Goal: Task Accomplishment & Management: Use online tool/utility

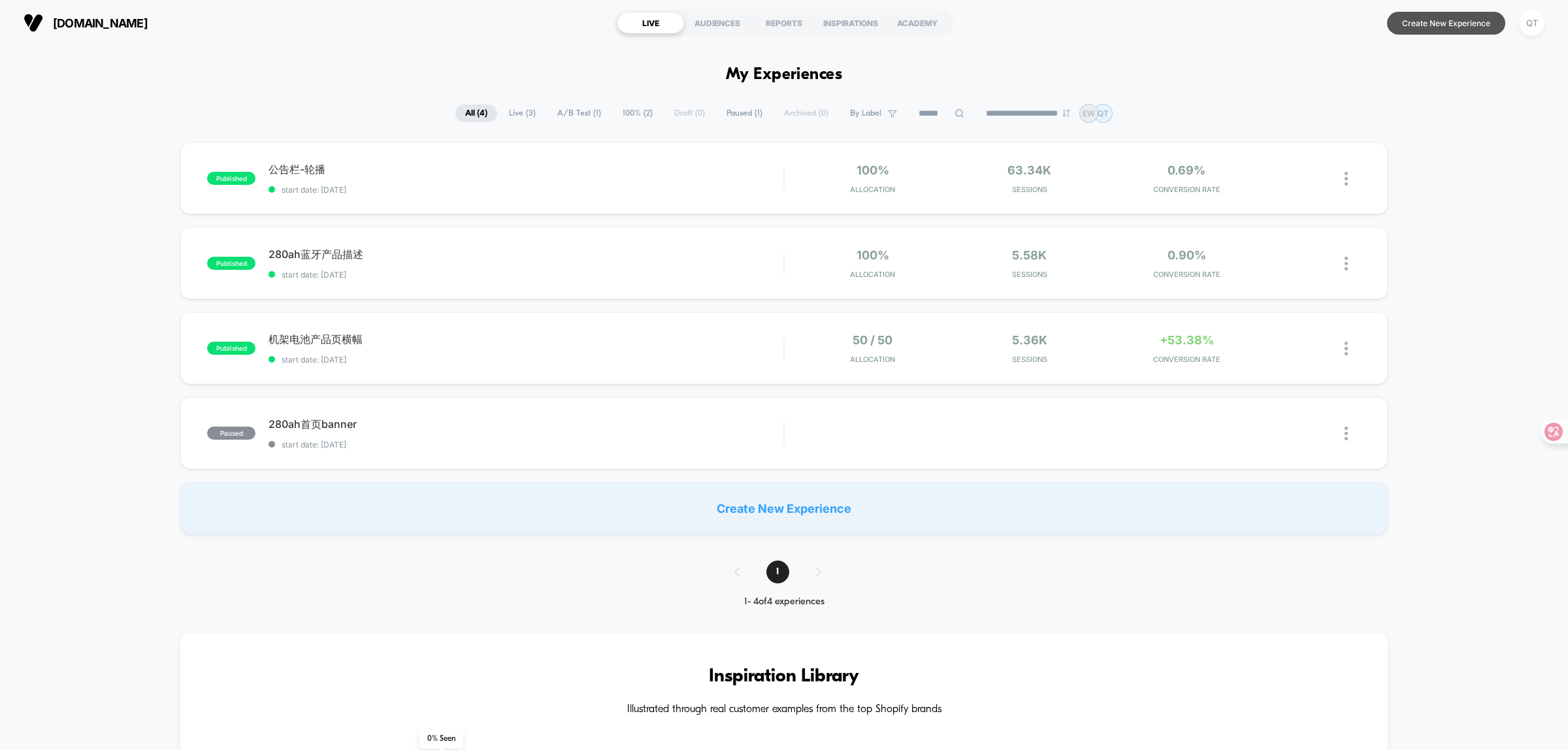
click at [1445, 16] on button "Create New Experience" at bounding box center [1446, 23] width 118 height 23
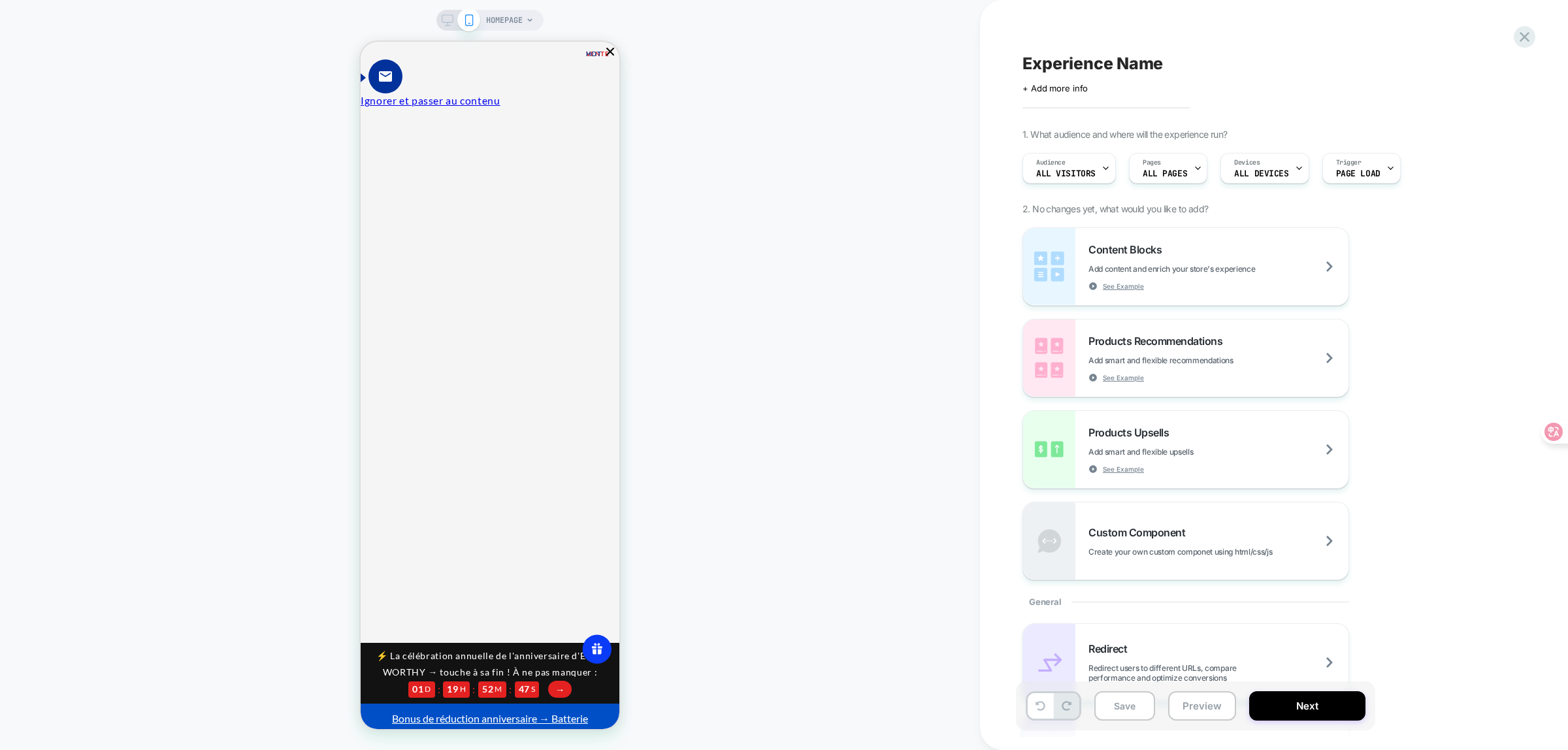
click at [487, 20] on span "HOMEPAGE" at bounding box center [504, 20] width 36 height 21
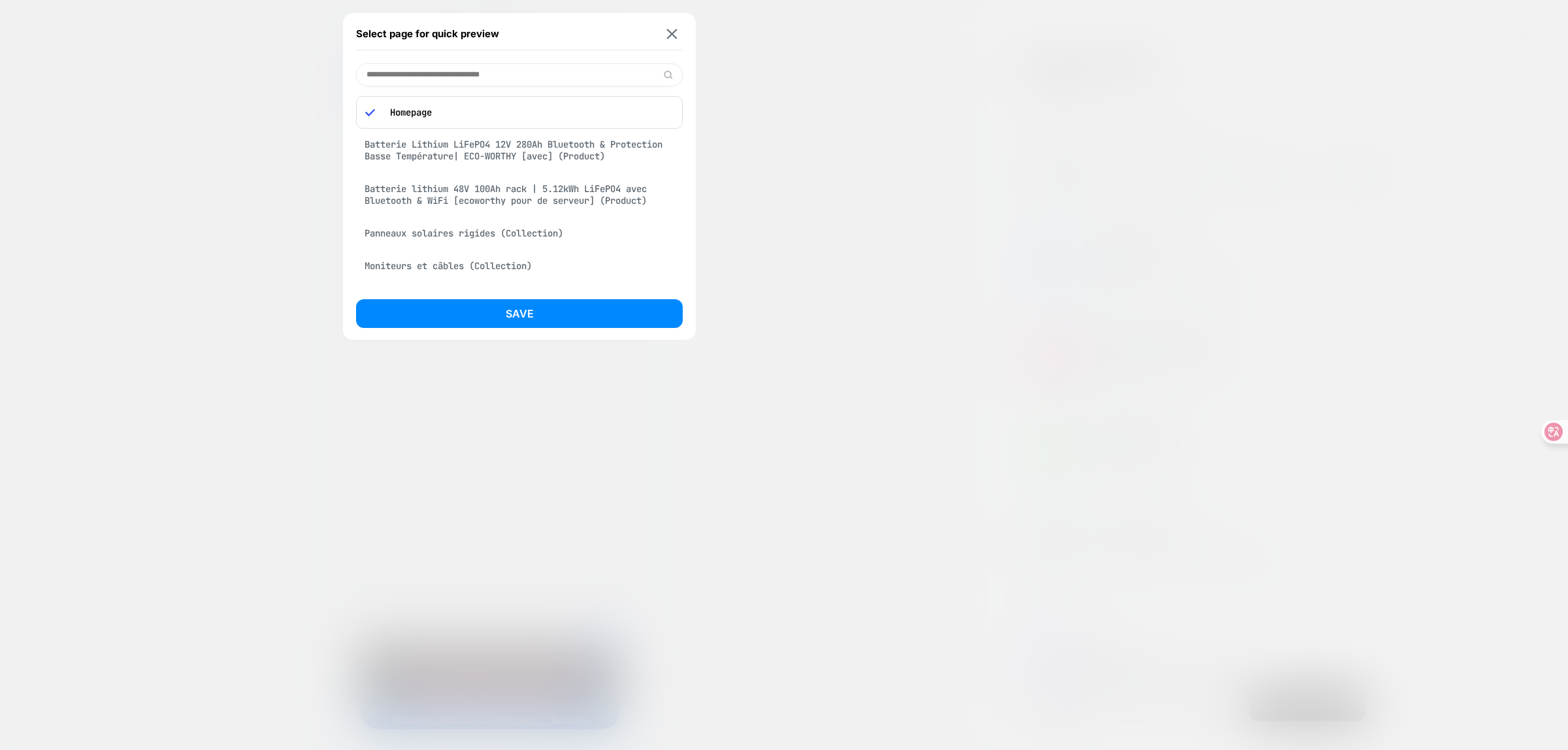
click at [512, 154] on div "Batterie Lithium LiFePO4 12V 280Ah Bluetooth & Protection Basse Température| EC…" at bounding box center [519, 150] width 327 height 36
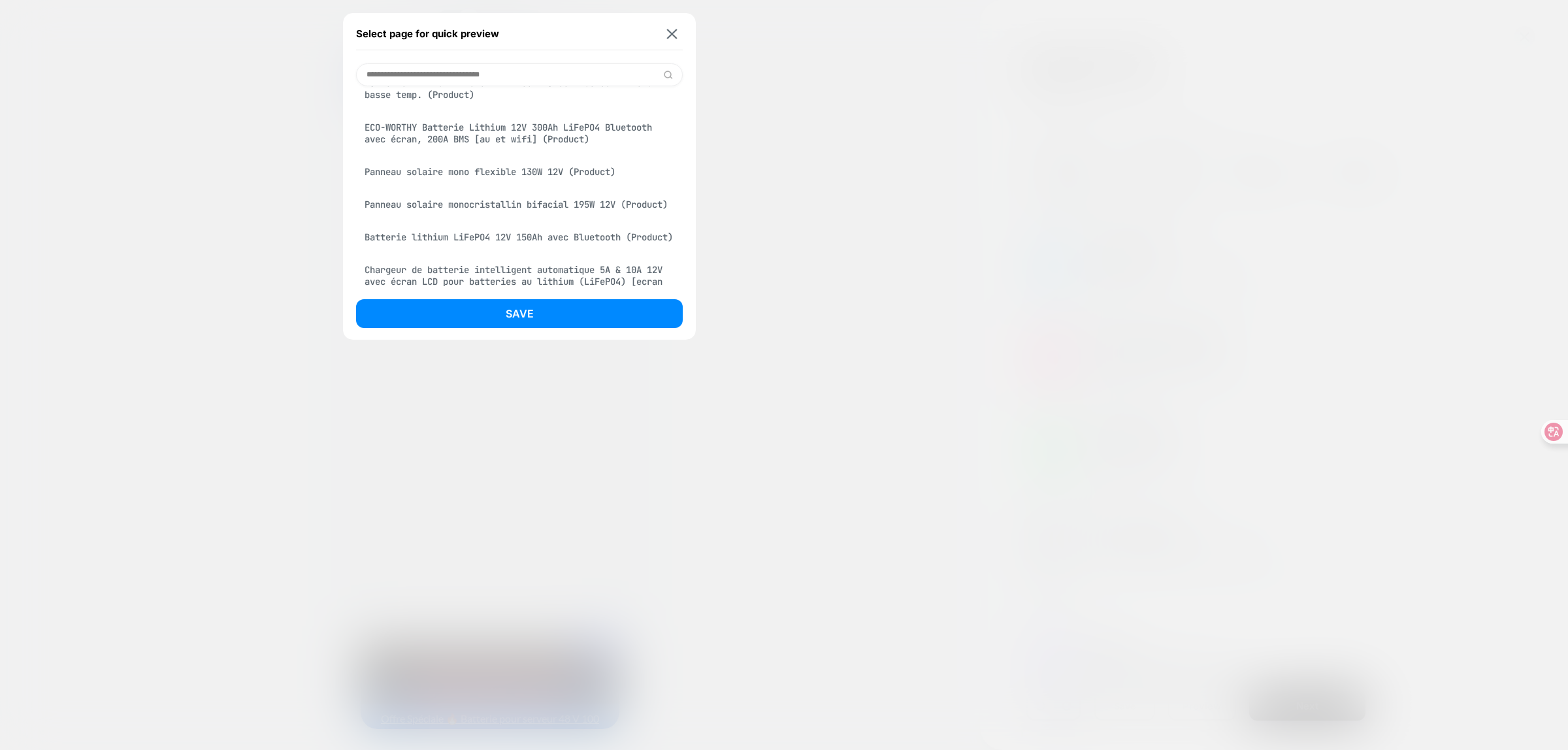
scroll to position [572, 0]
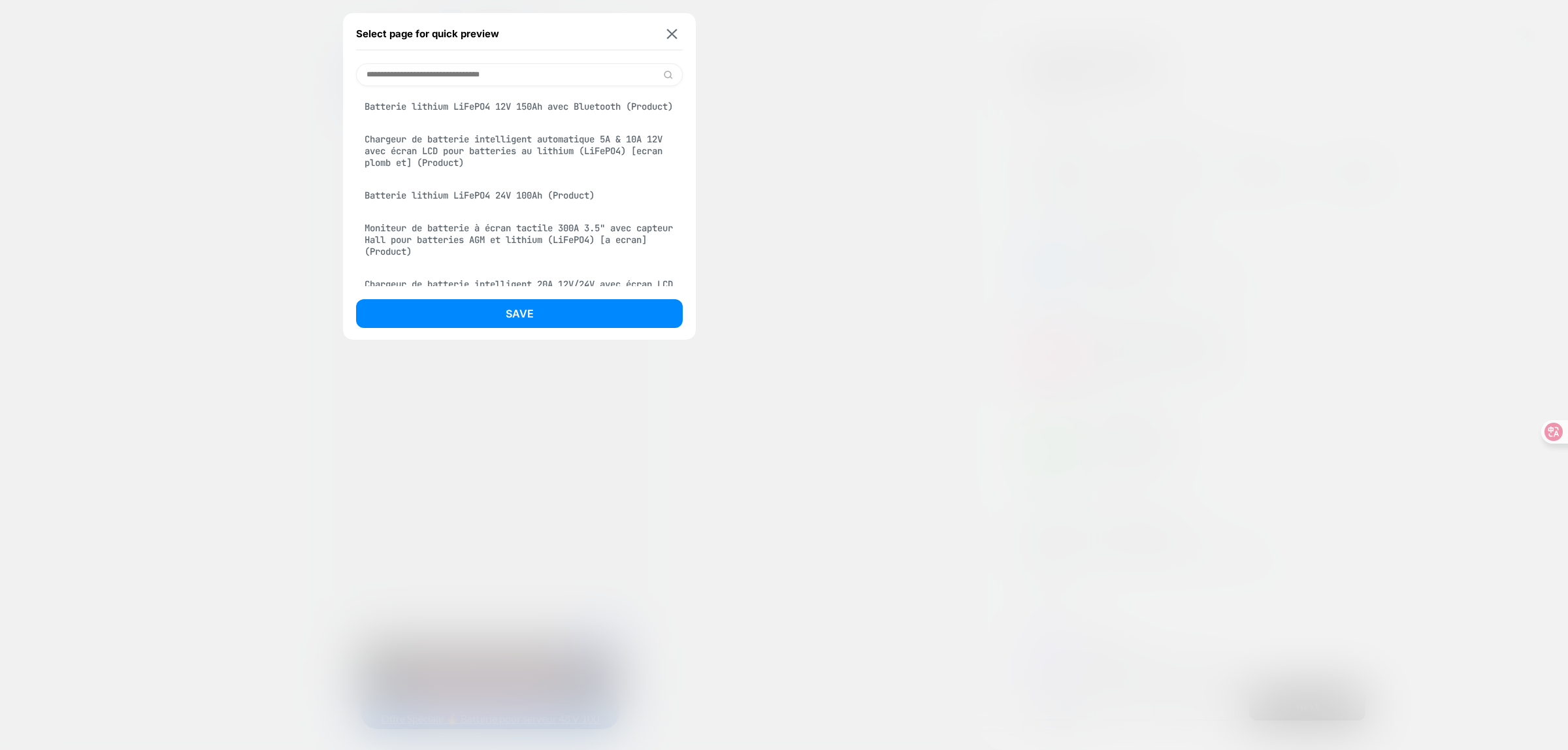
click at [498, 78] on input at bounding box center [519, 75] width 327 height 23
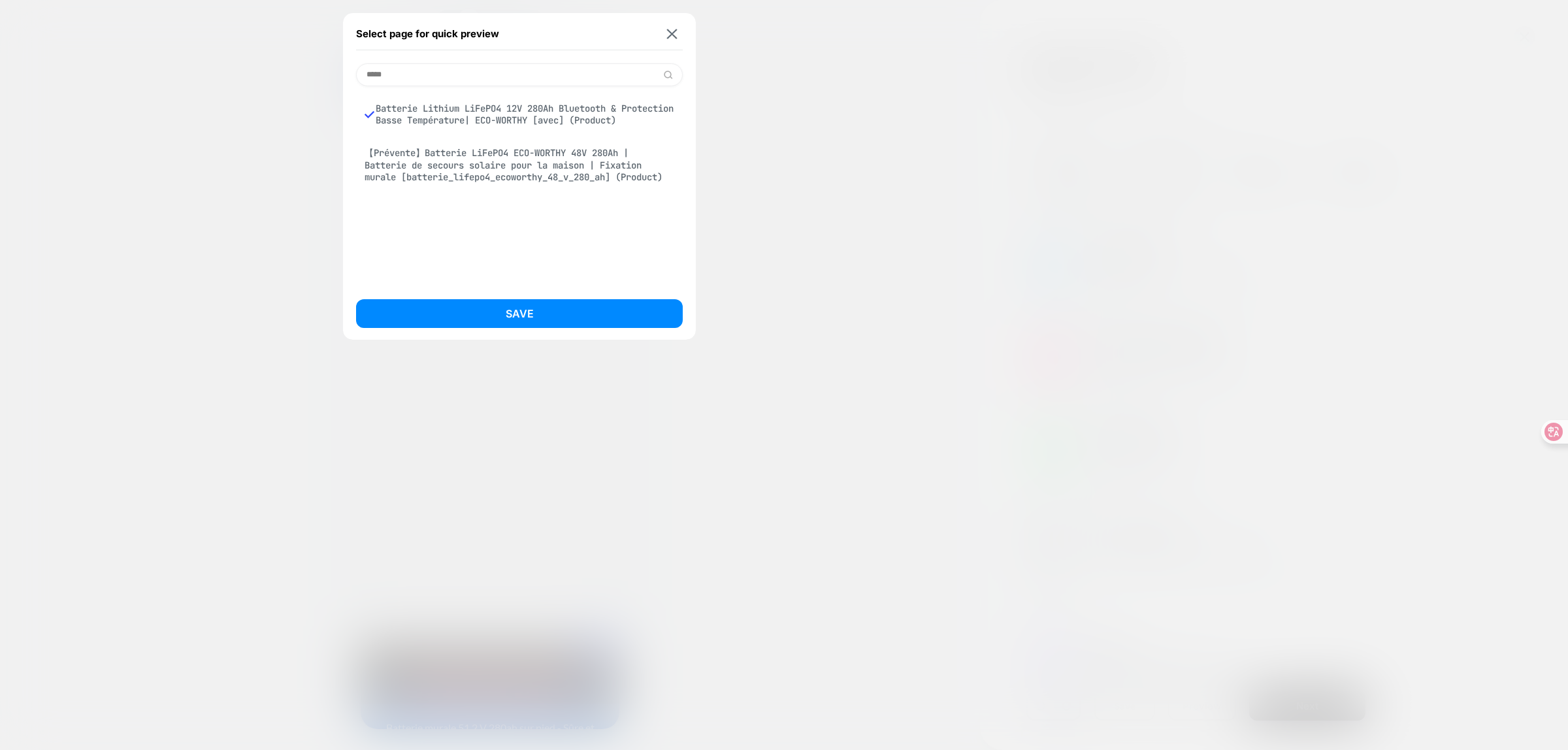
type input "*****"
click at [590, 164] on div "【Prévente】Batterie LiFePO4 ECO-WORTHY 48V 280Ah | Batterie de secours solaire p…" at bounding box center [519, 165] width 327 height 49
click at [552, 323] on button "Save" at bounding box center [519, 314] width 327 height 29
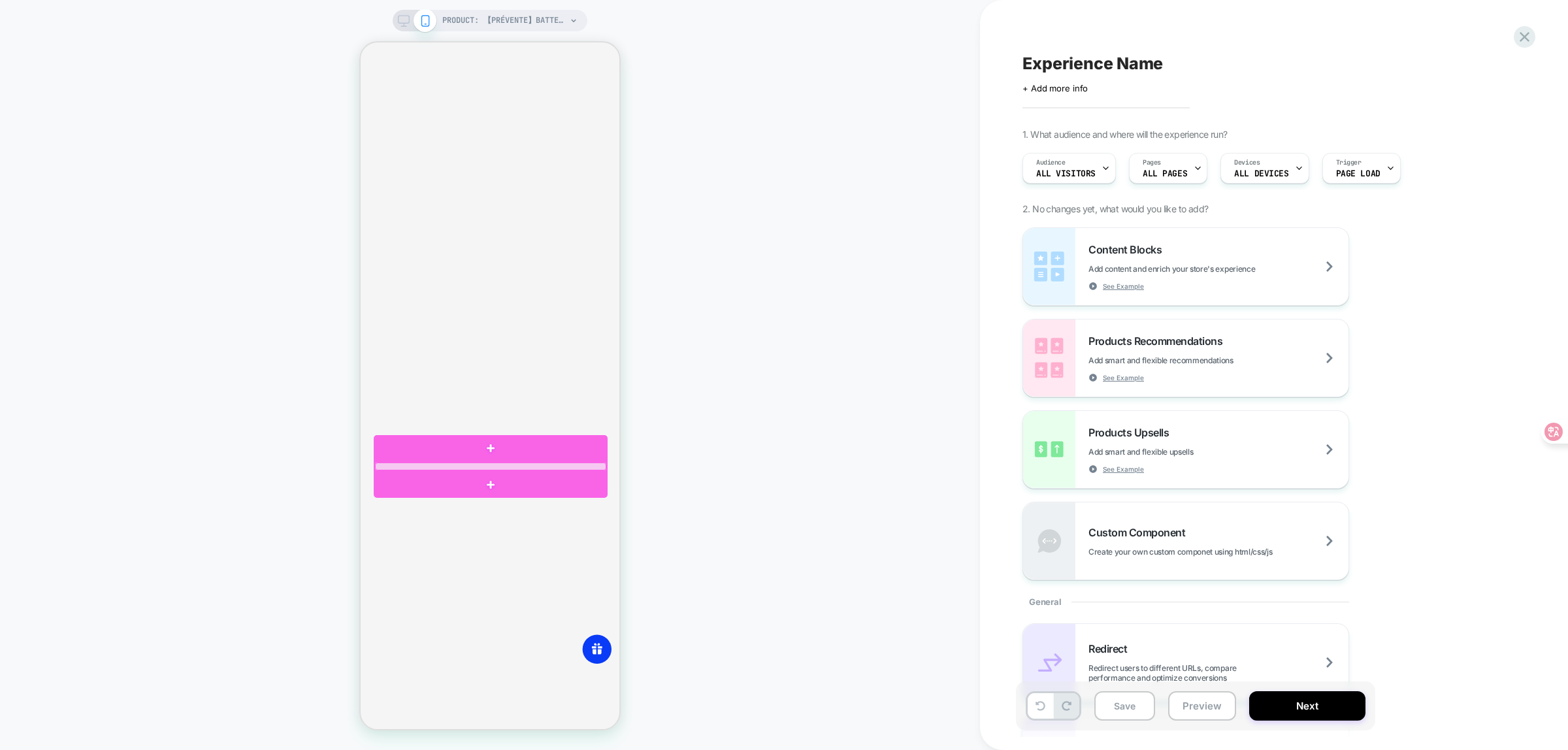
click at [498, 467] on div at bounding box center [490, 466] width 232 height 8
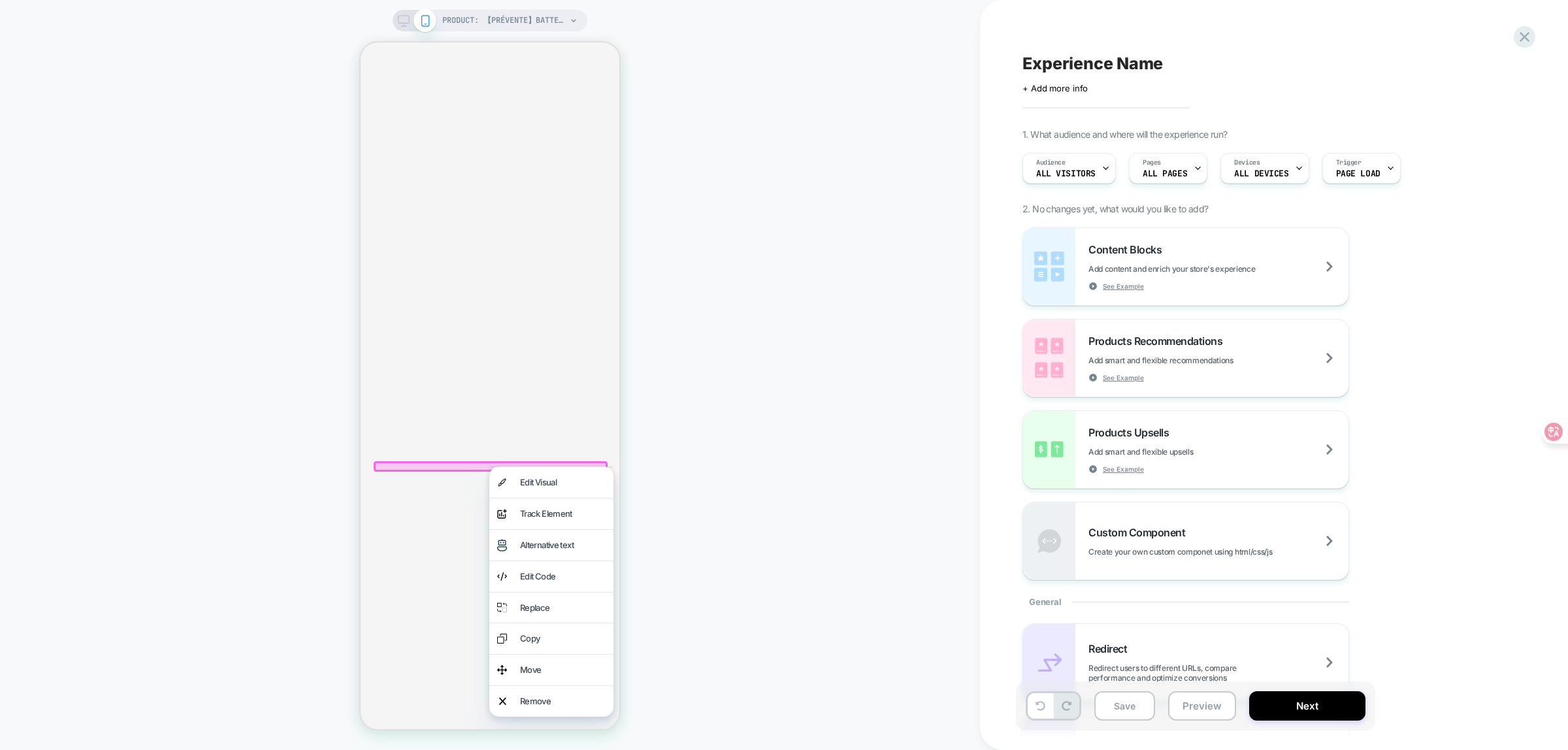
click at [755, 466] on div "PRODUCT: 【Prévente】Batterie LiFePO4 ECO-WORTHY 48V 280Ah | Batterie de secours …" at bounding box center [490, 374] width 980 height 724
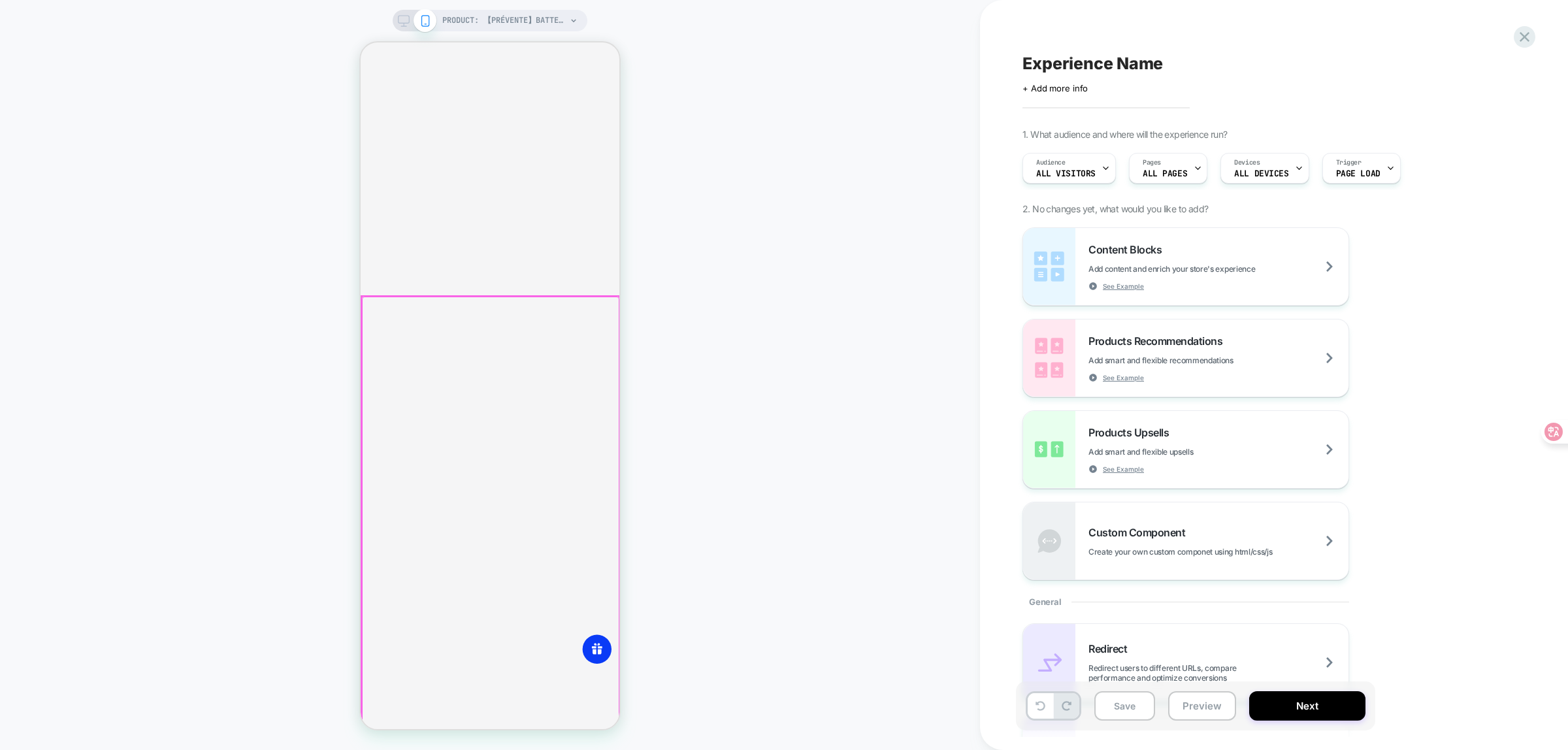
click at [490, 473] on div at bounding box center [490, 745] width 257 height 896
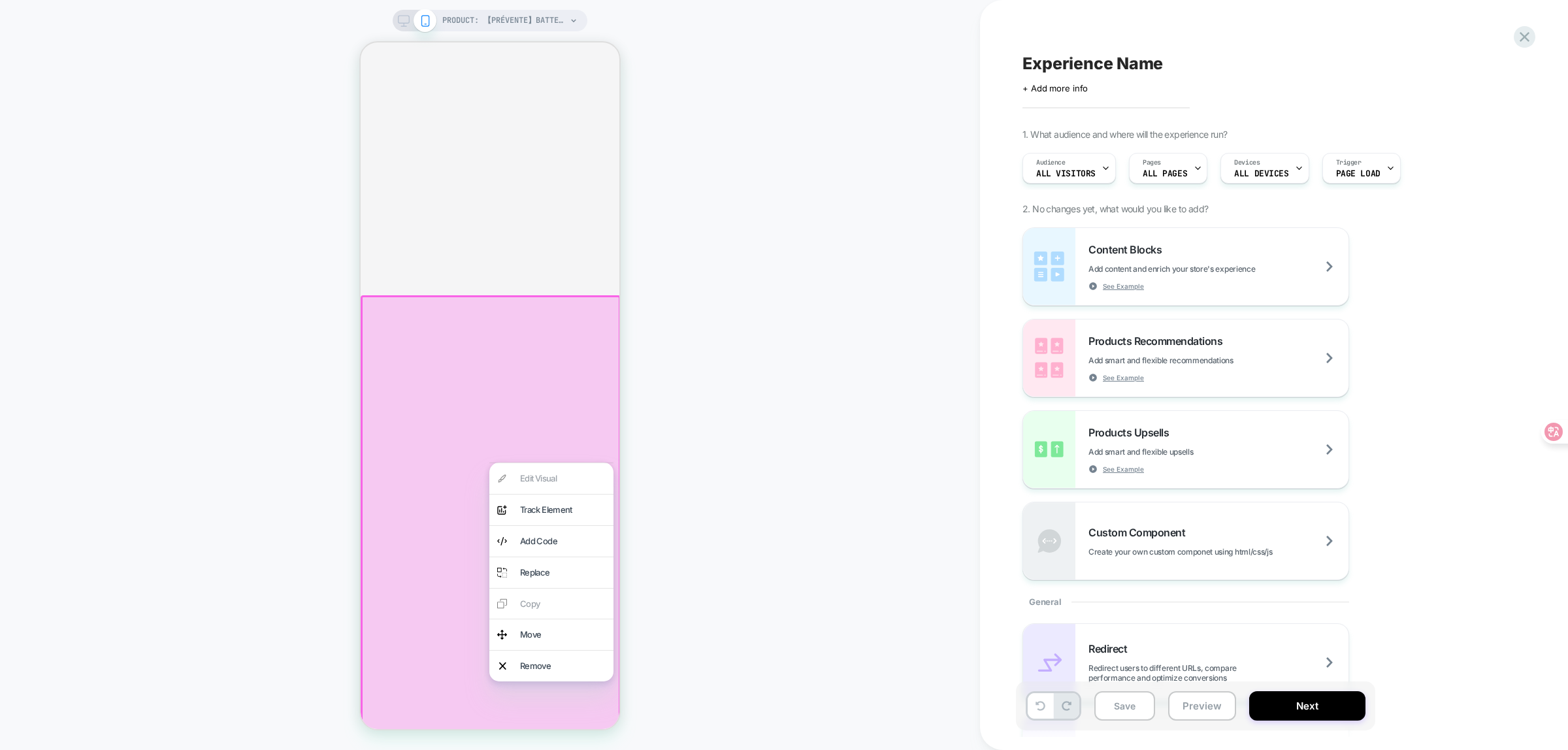
click at [781, 445] on div "PRODUCT: 【Prévente】Batterie LiFePO4 ECO-WORTHY 48V 280Ah | Batterie de secours …" at bounding box center [490, 374] width 980 height 724
click at [735, 447] on div "PRODUCT: 【Prévente】Batterie LiFePO4 ECO-WORTHY 48V 280Ah | Batterie de secours …" at bounding box center [490, 374] width 980 height 724
click at [461, 516] on div at bounding box center [490, 744] width 260 height 898
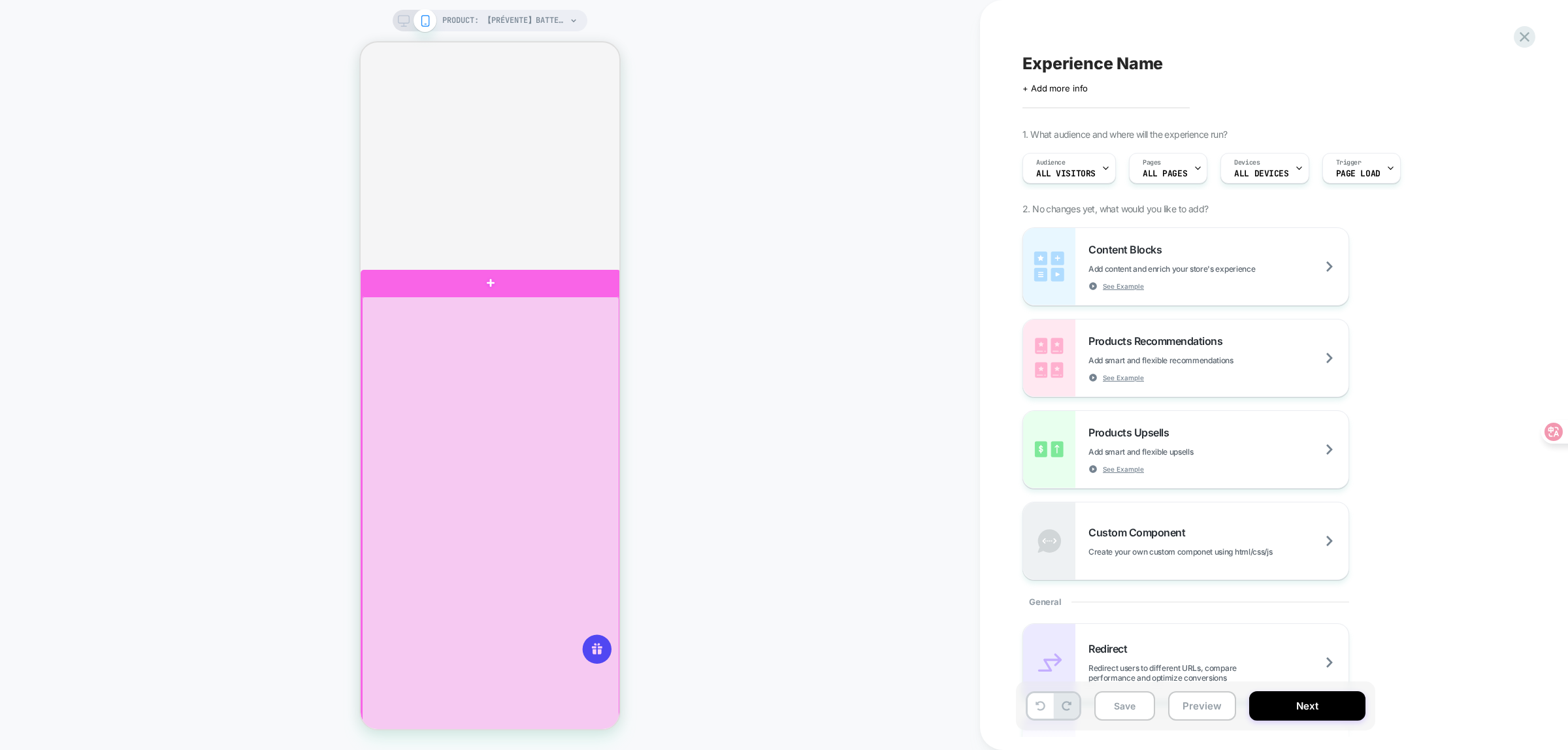
click at [868, 450] on div "PRODUCT: 【Prévente】Batterie LiFePO4 ECO-WORTHY 48V 280Ah | Batterie de secours …" at bounding box center [490, 374] width 980 height 724
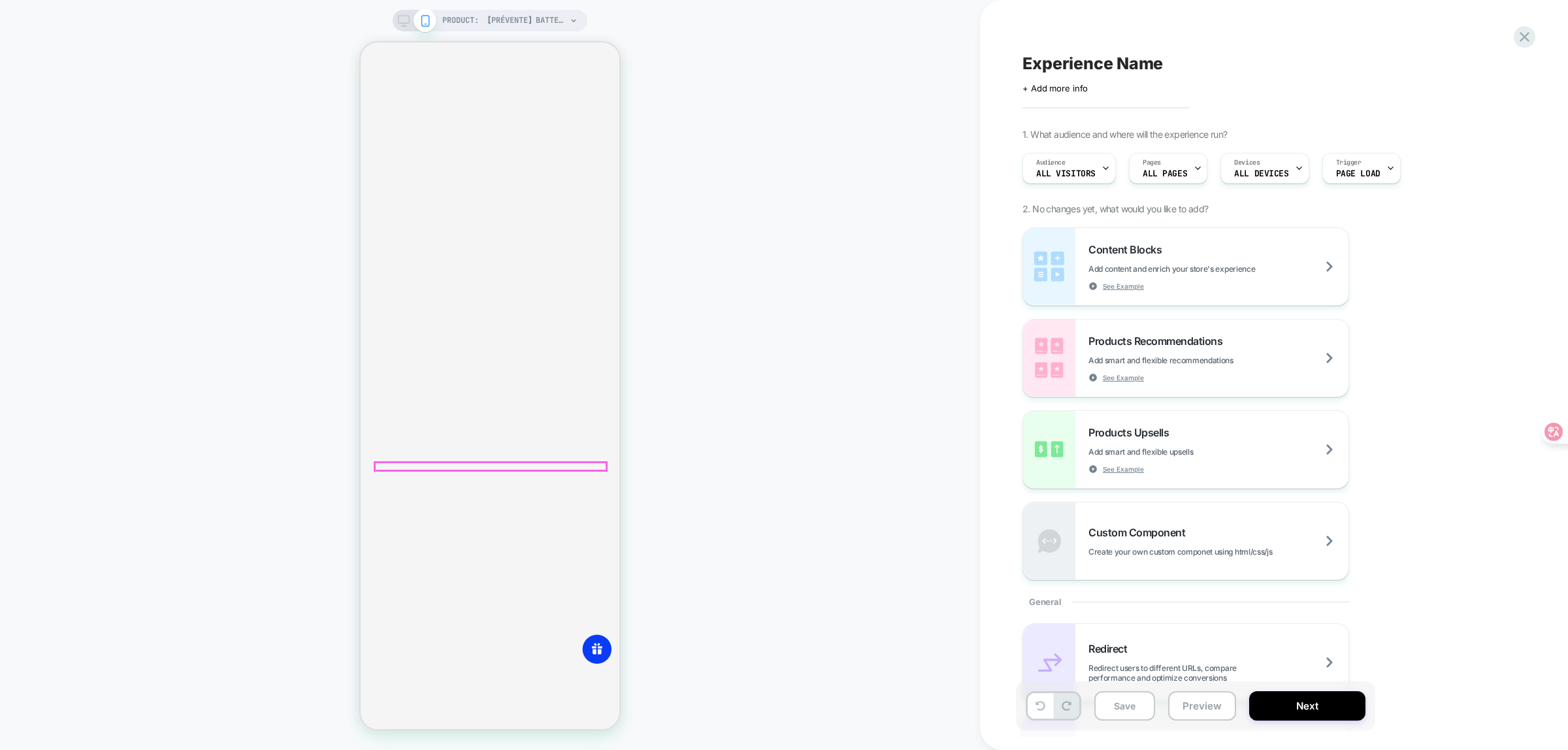
click at [479, 484] on div at bounding box center [490, 490] width 234 height 38
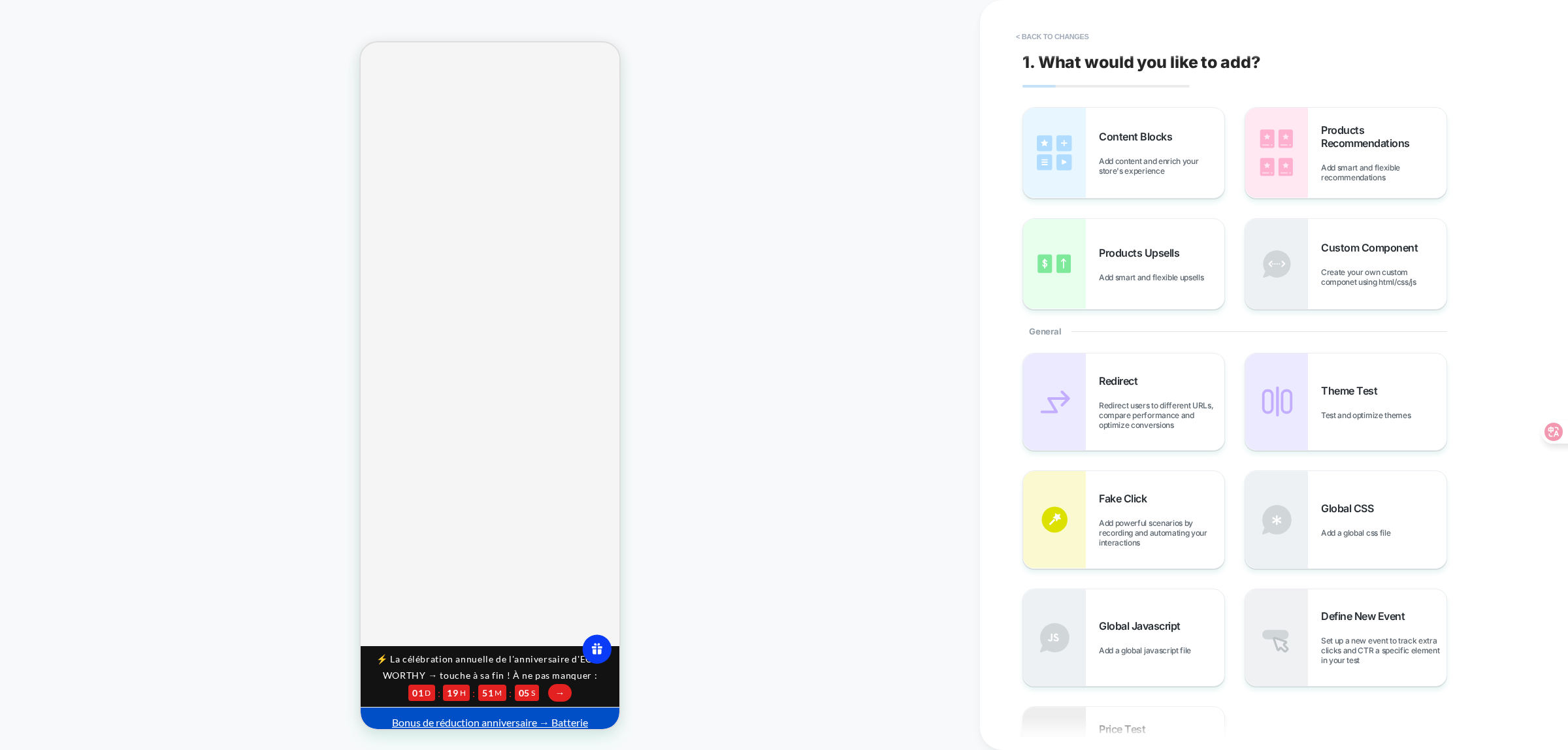
scroll to position [350, 0]
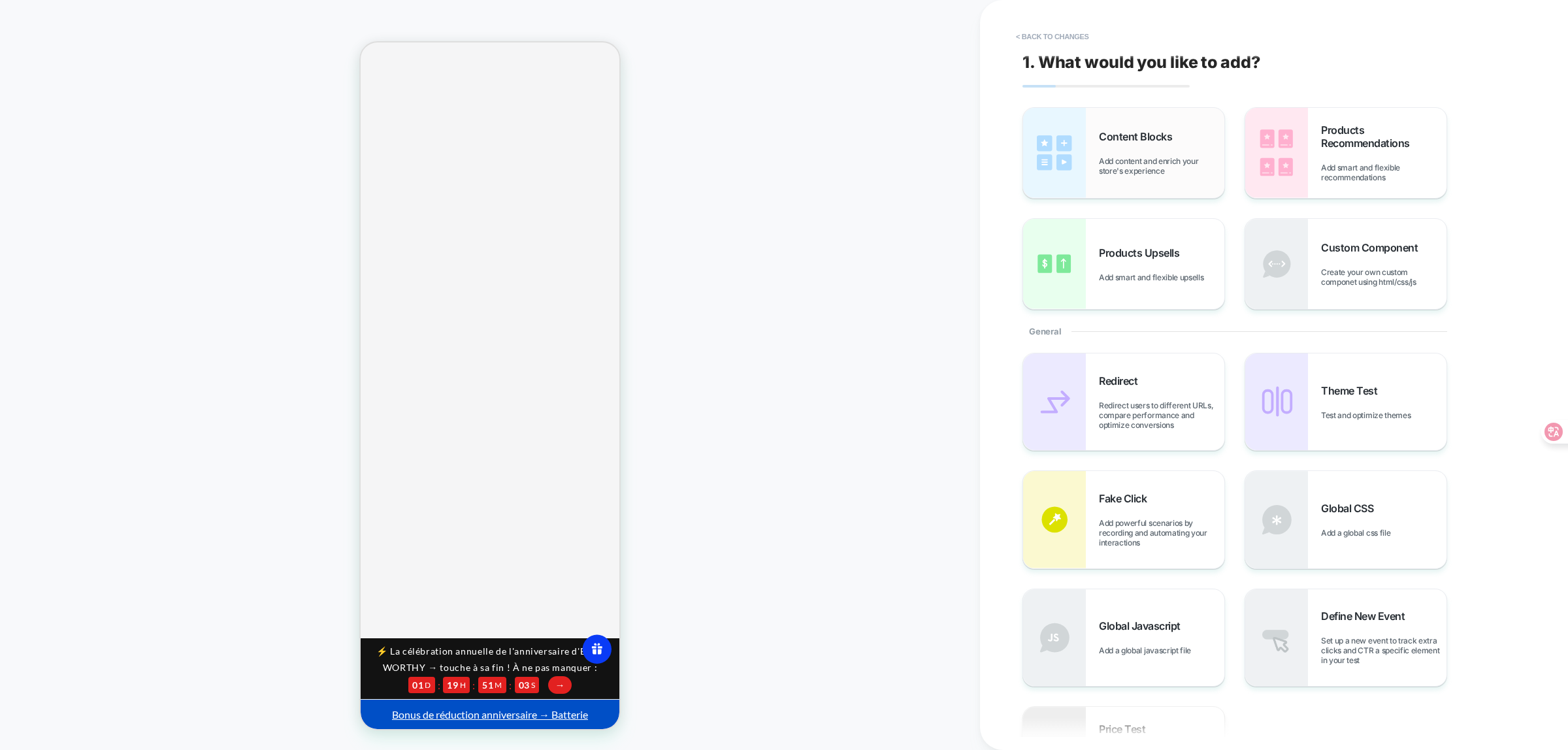
click at [1137, 135] on span "Content Blocks" at bounding box center [1139, 136] width 80 height 13
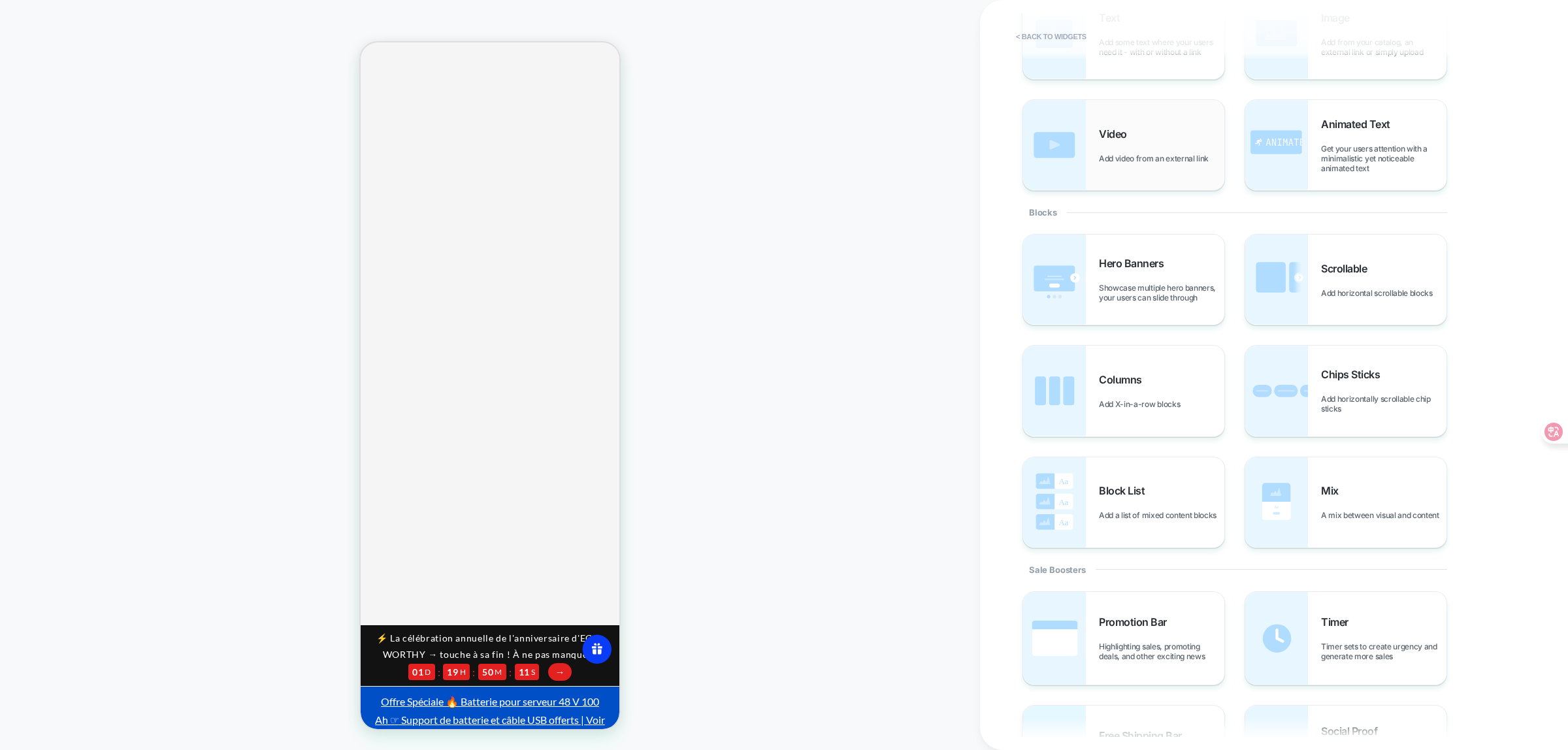
scroll to position [0, 0]
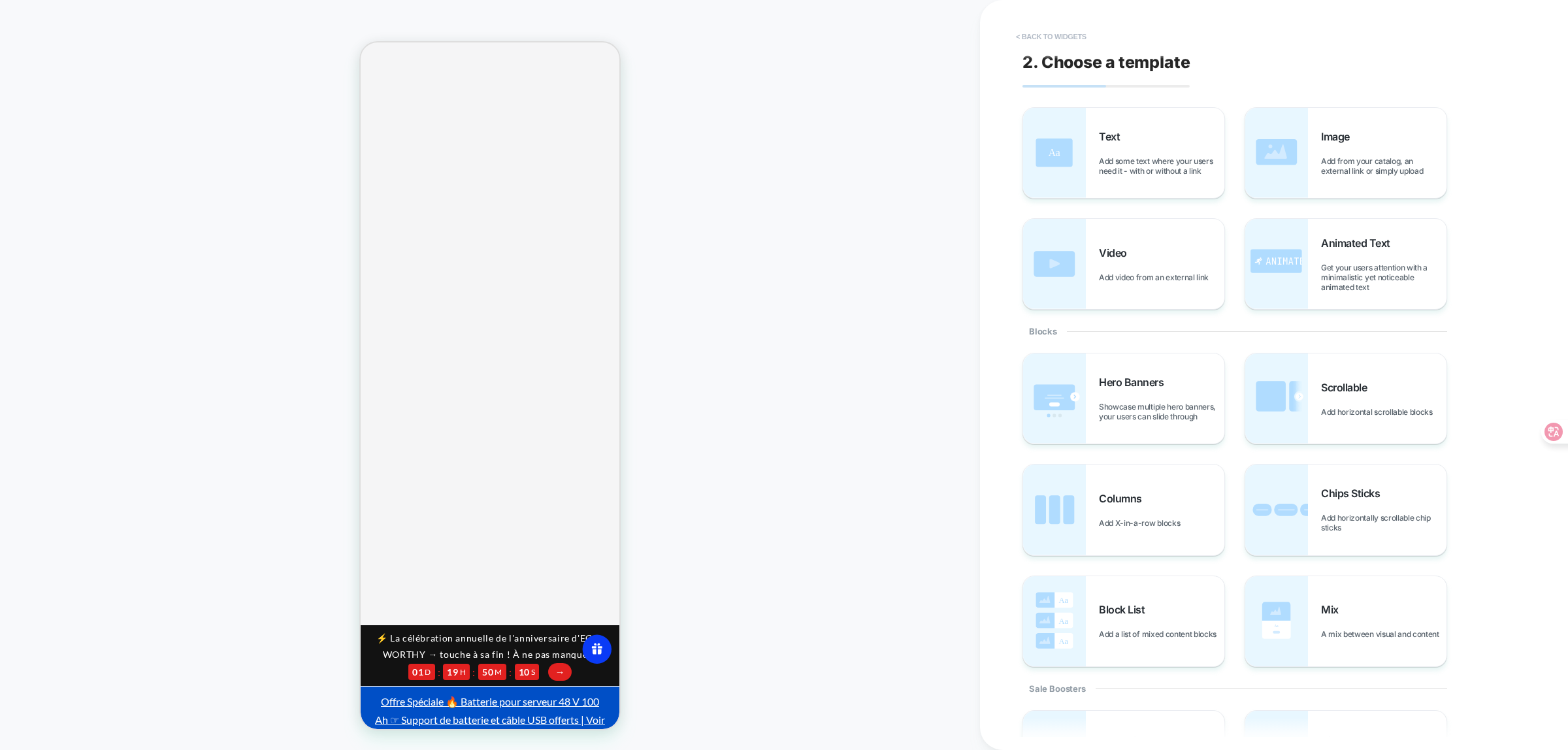
click at [1039, 38] on button "< Back to widgets" at bounding box center [1051, 36] width 84 height 21
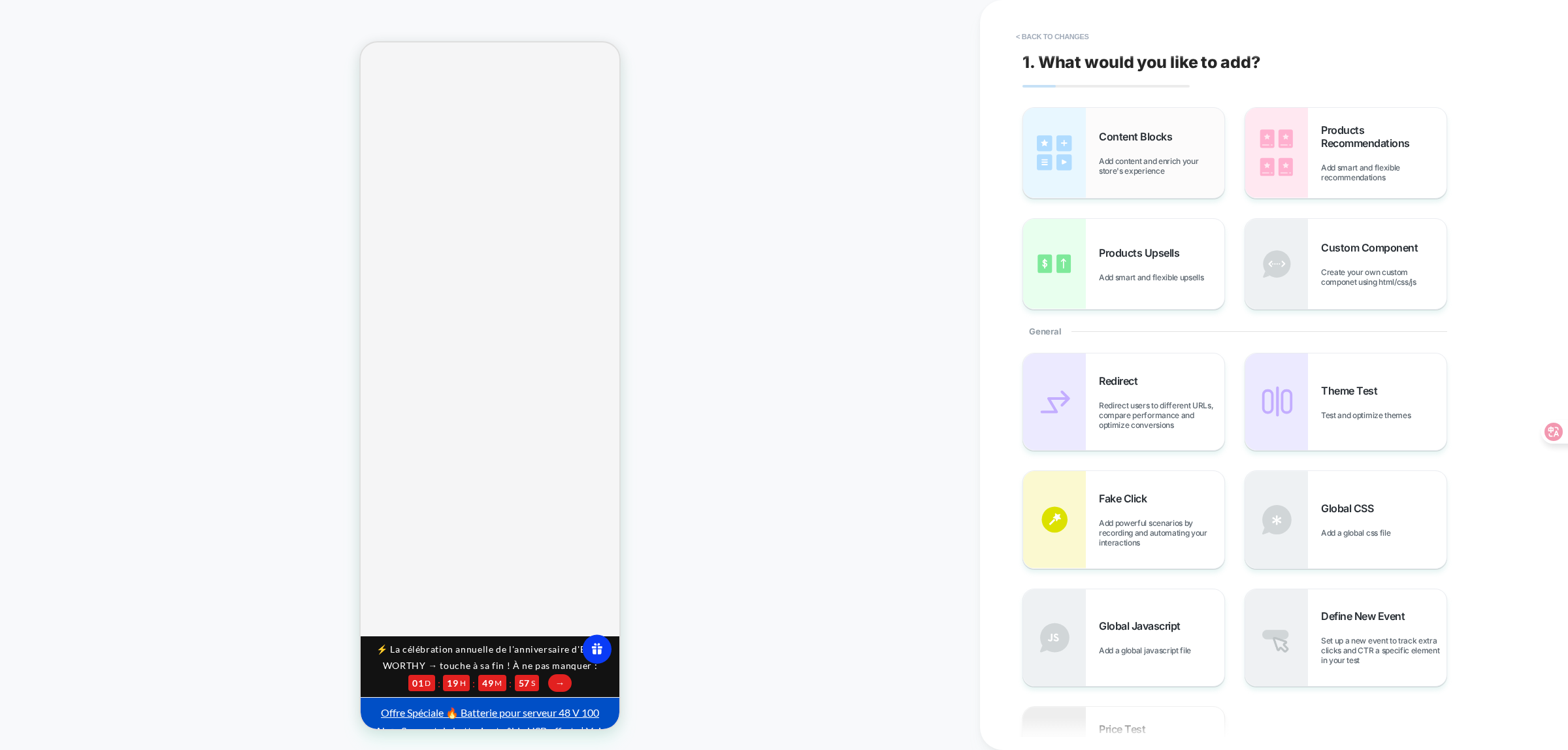
click at [1111, 158] on span "Add content and enrich your store's experience" at bounding box center [1162, 165] width 126 height 20
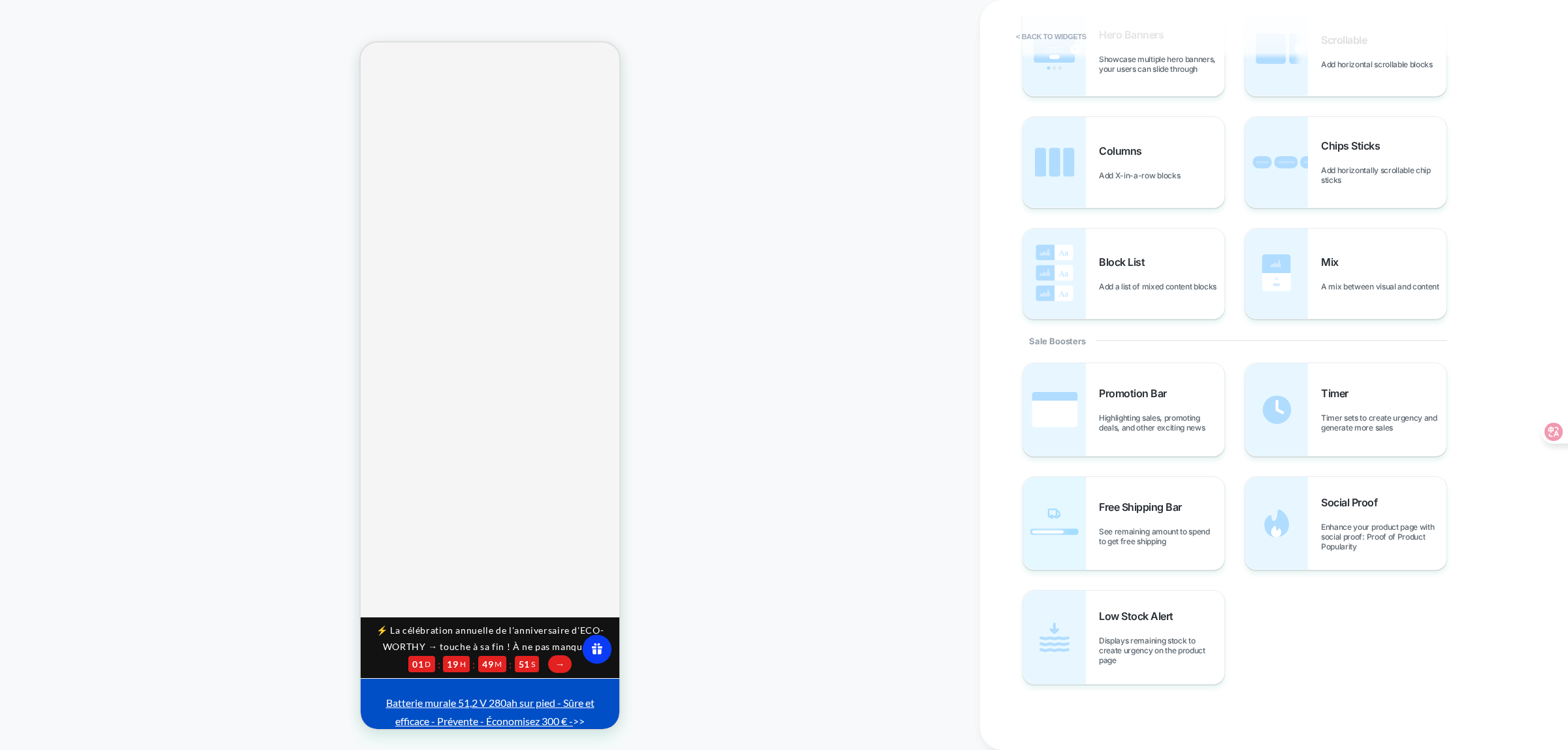
scroll to position [350, 0]
click at [1121, 643] on span "Displays remaining stock to create urgency on the product page" at bounding box center [1162, 650] width 126 height 30
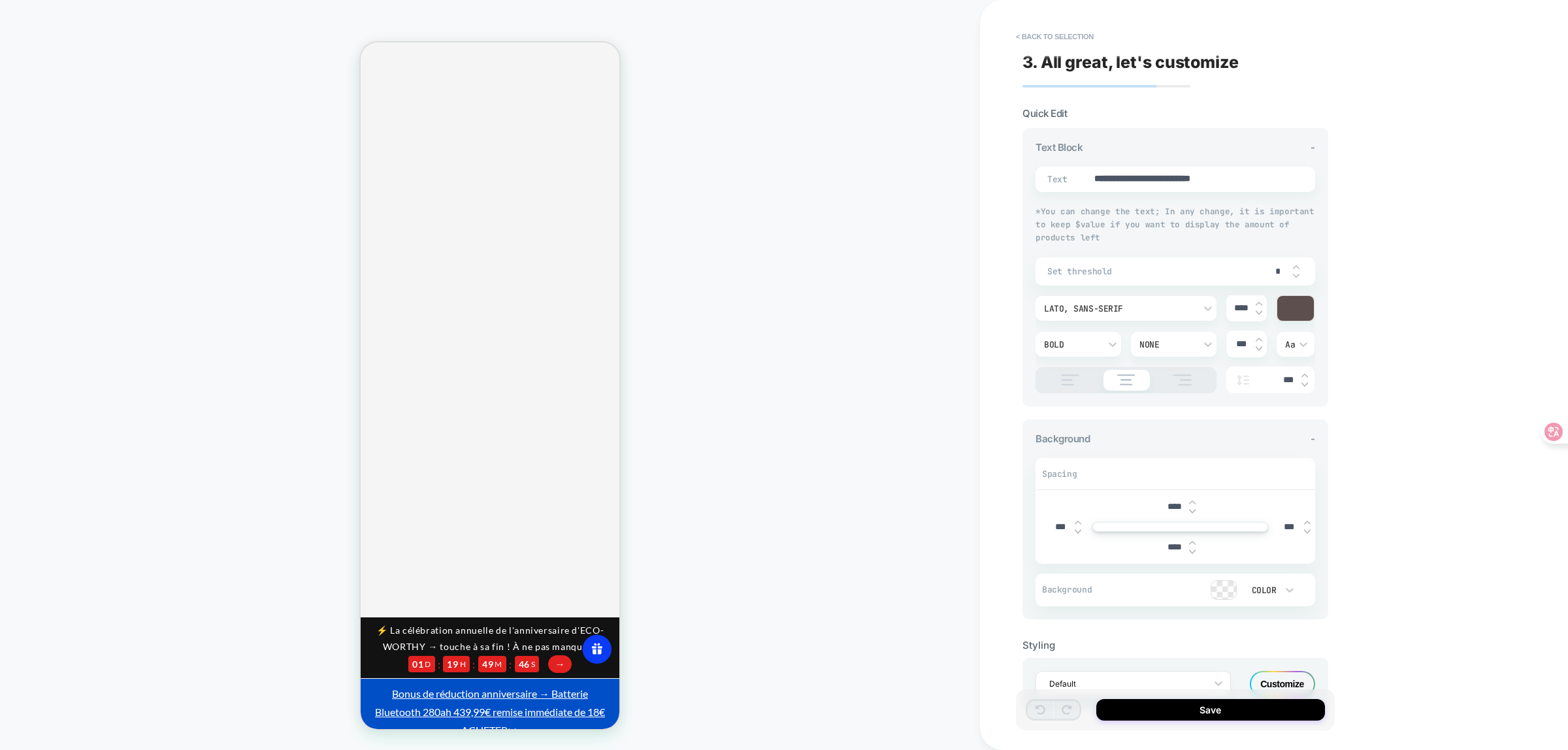
type textarea "*"
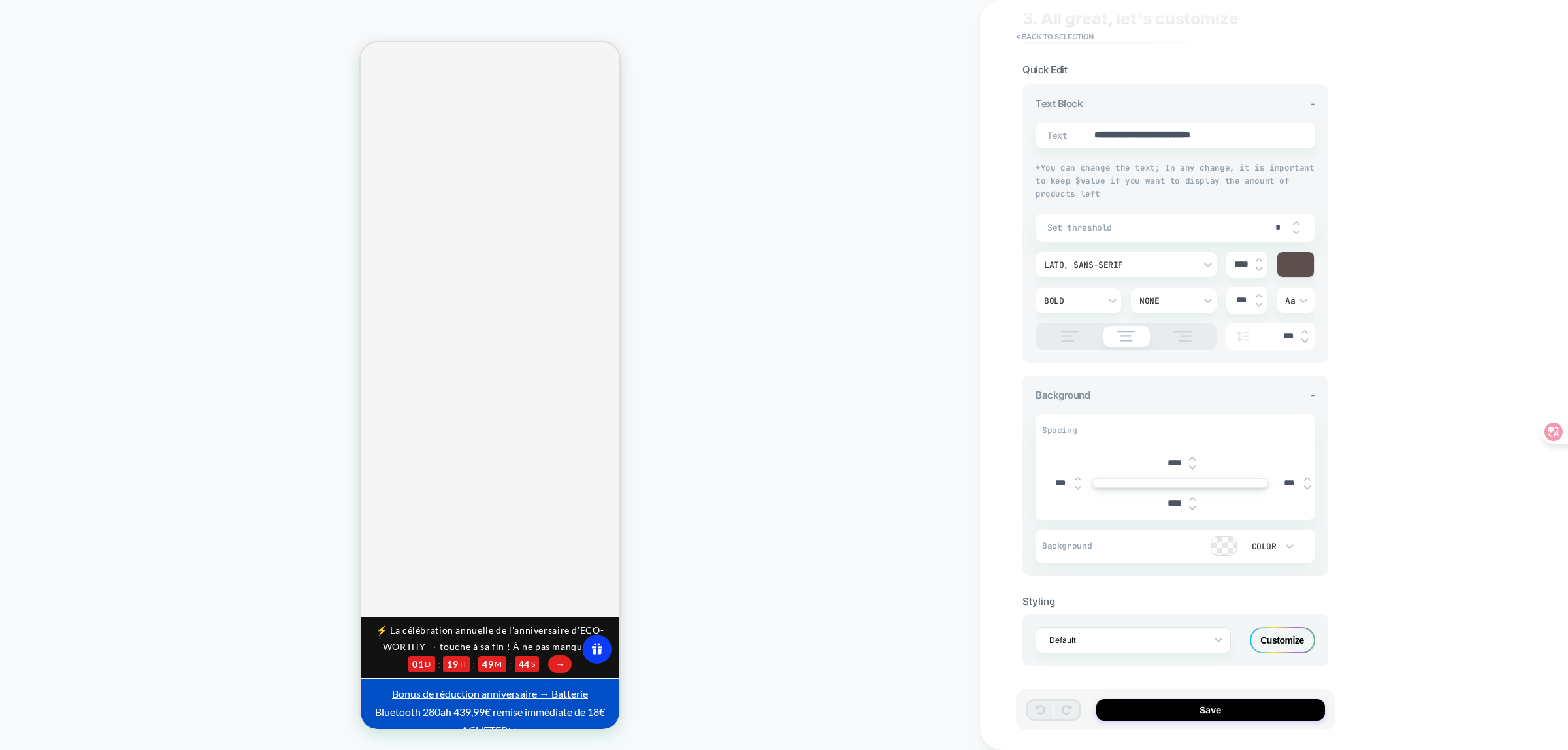
scroll to position [0, 0]
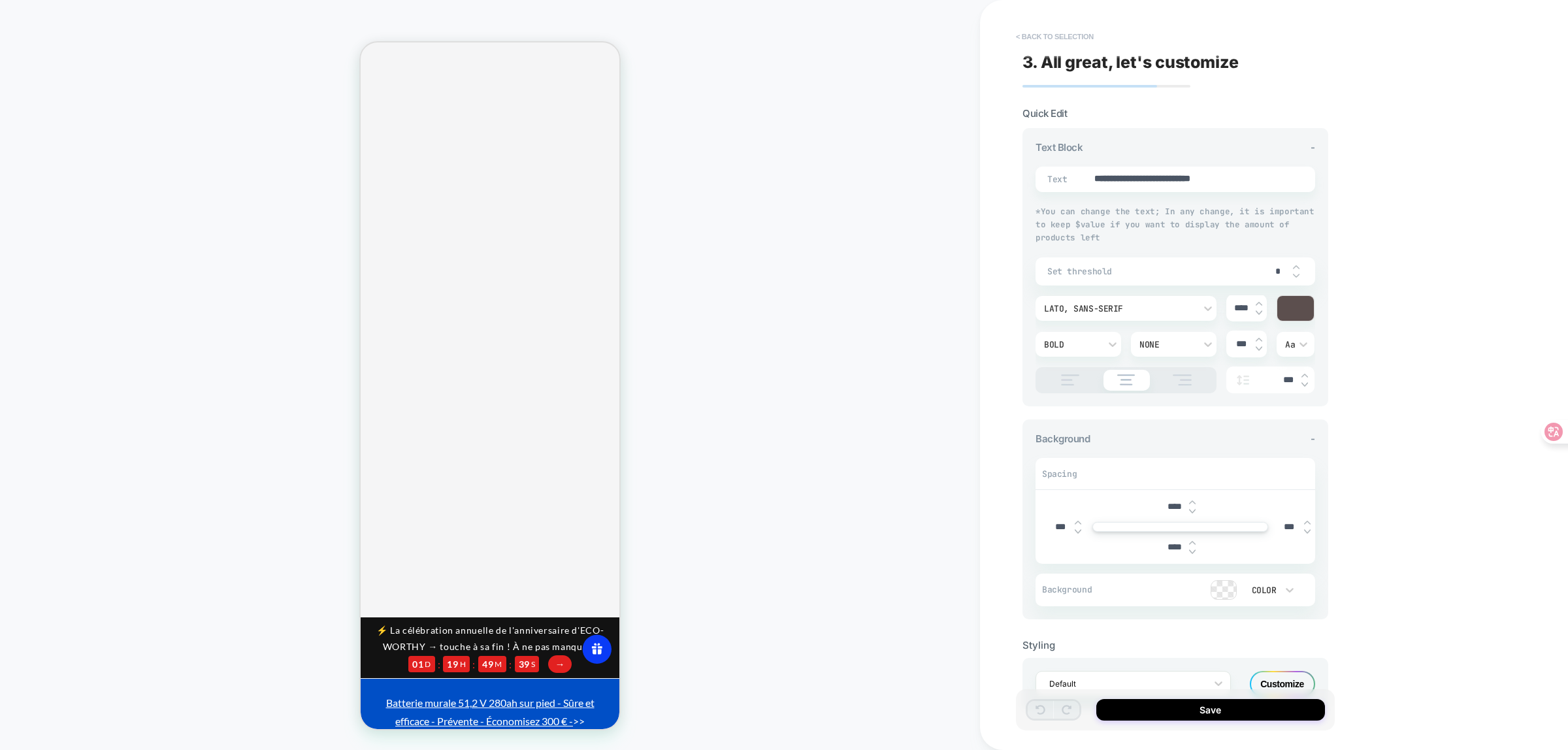
click at [1030, 34] on button "< Back to selection" at bounding box center [1055, 36] width 91 height 21
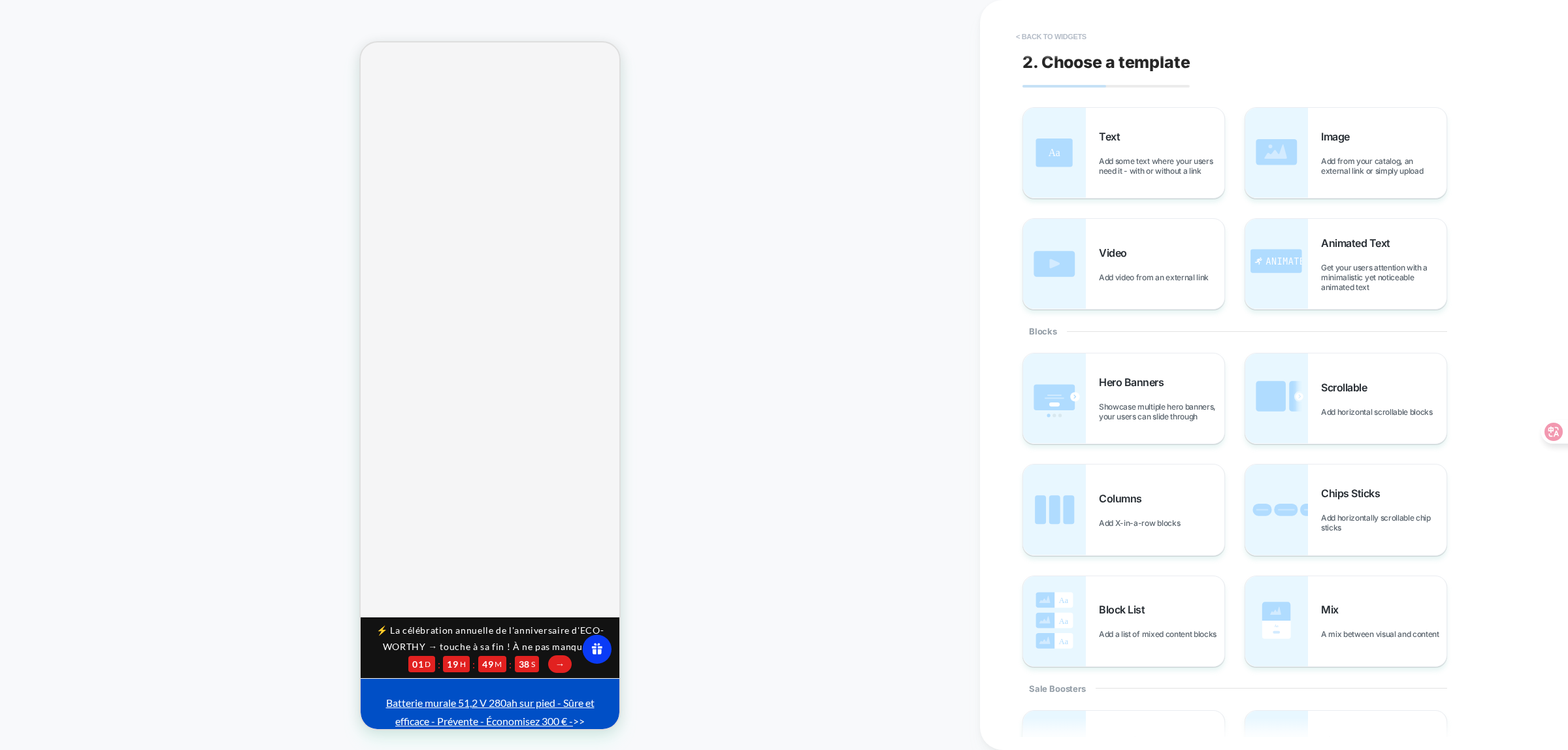
click at [1033, 34] on button "< Back to widgets" at bounding box center [1051, 36] width 84 height 21
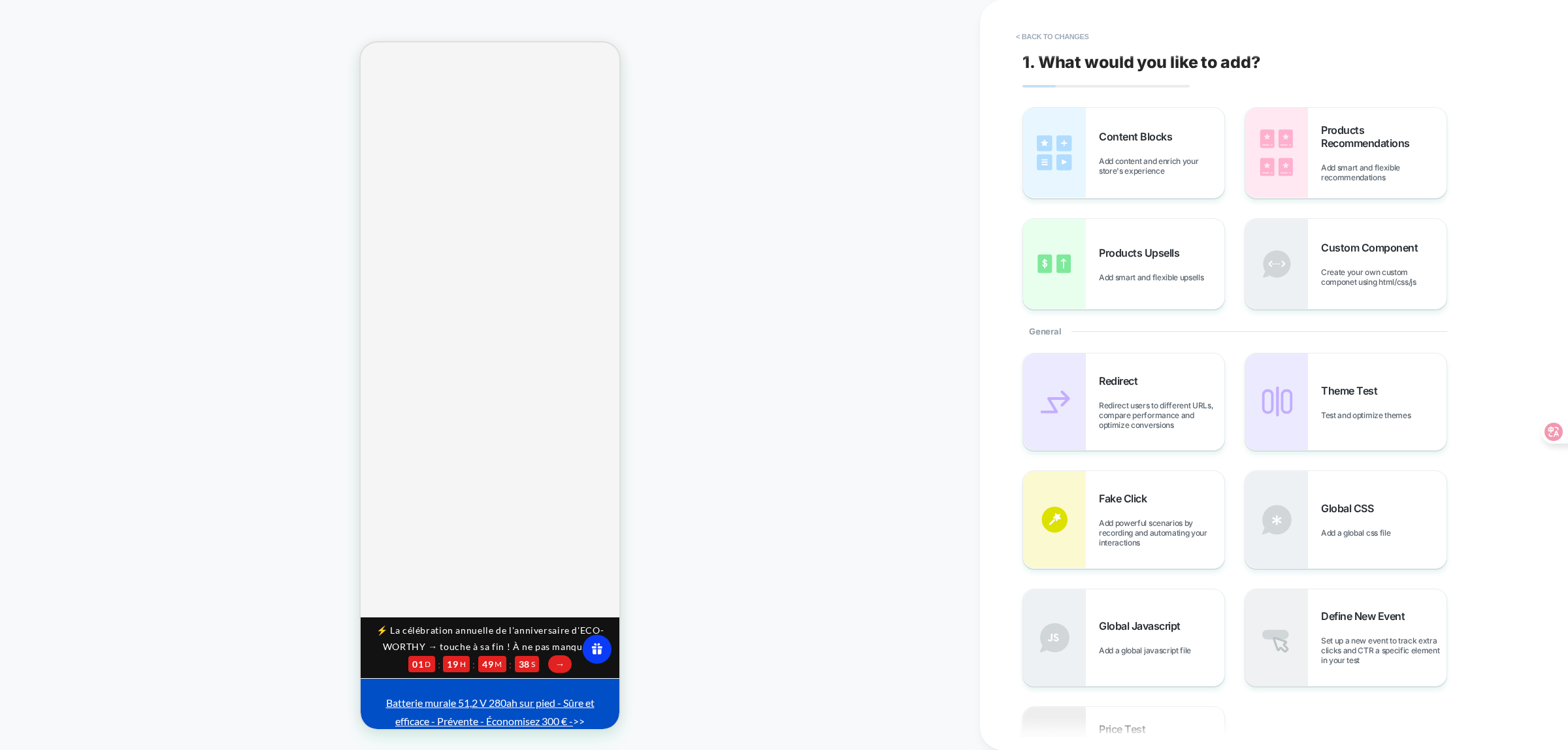
scroll to position [350, 0]
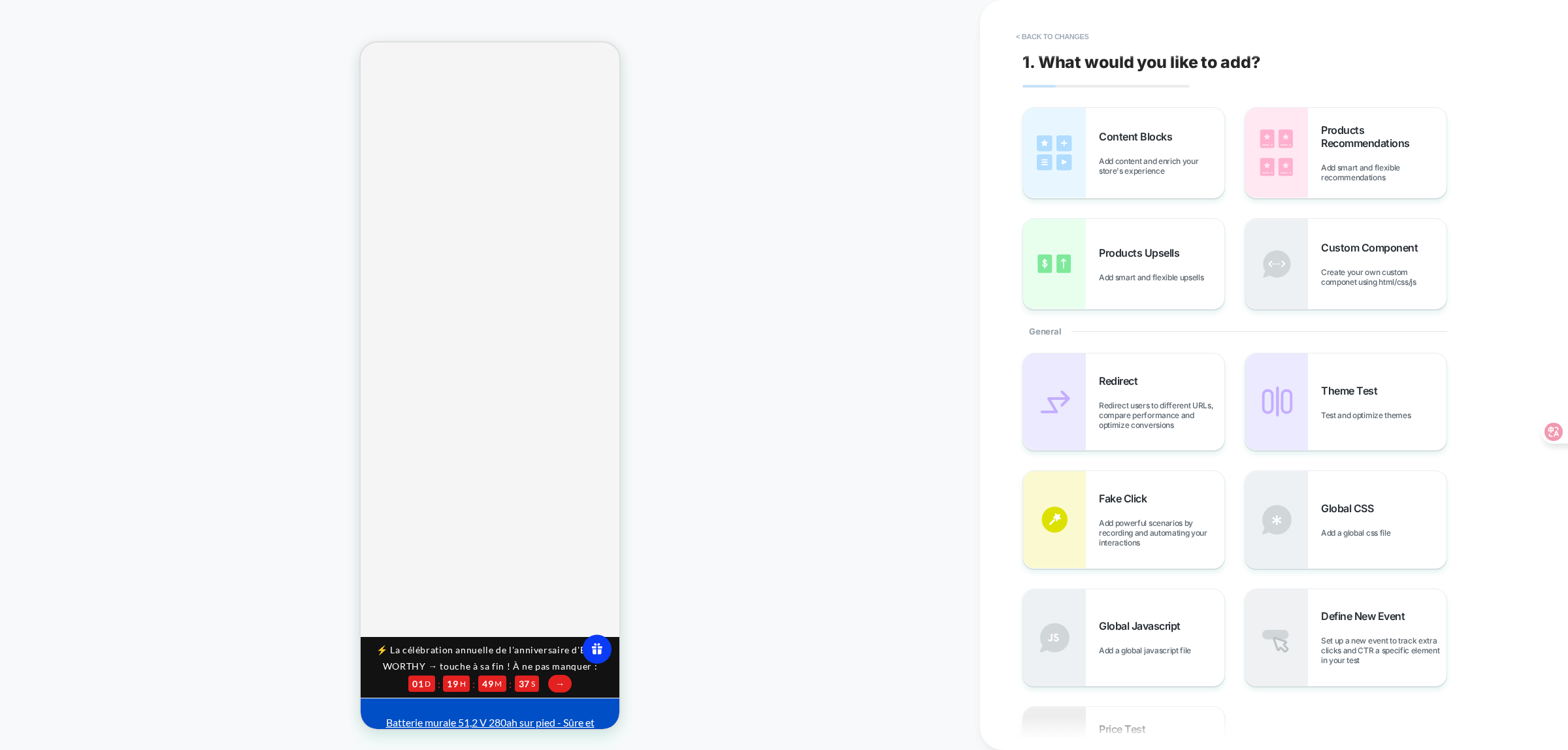
click at [1033, 34] on button "< Back to changes" at bounding box center [1053, 36] width 87 height 21
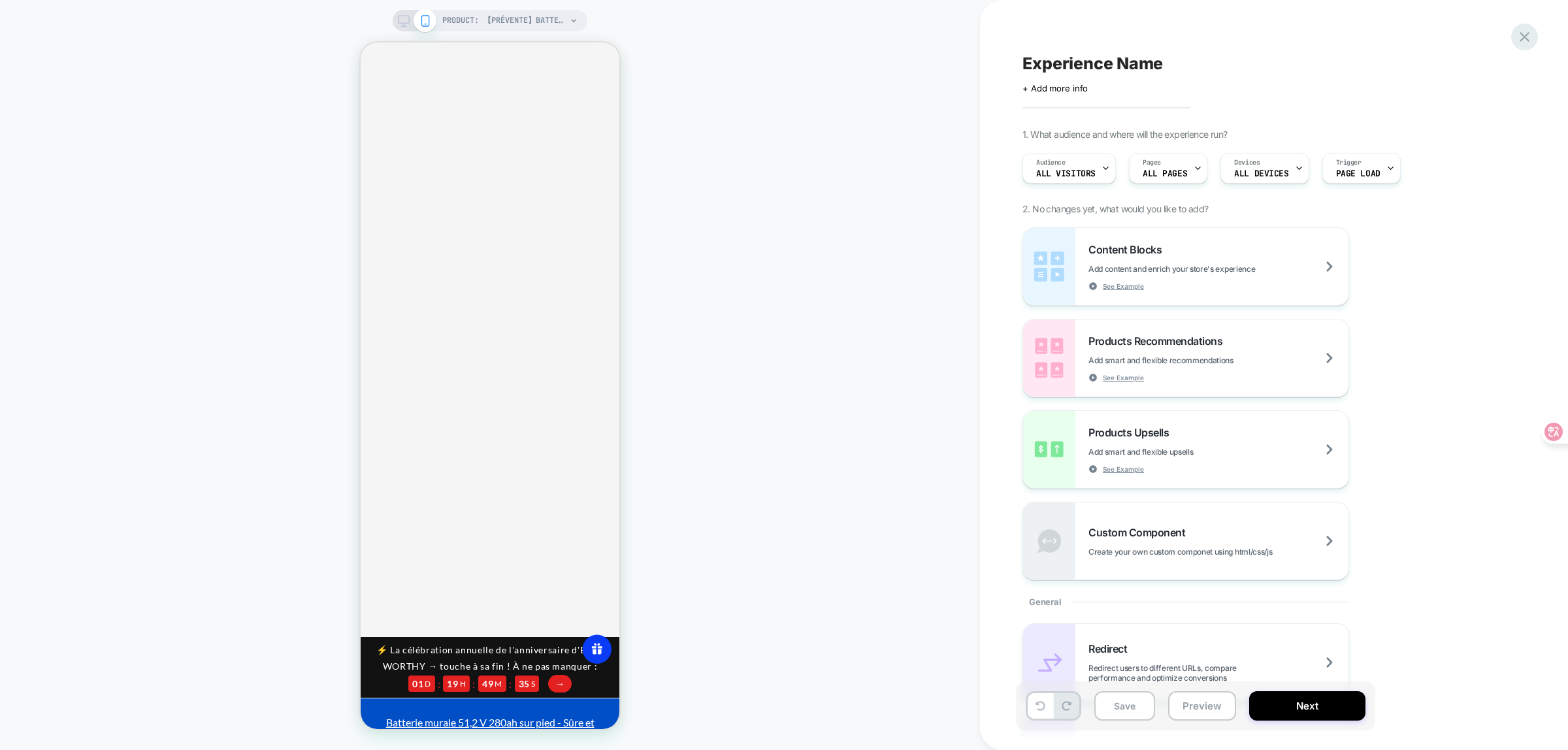
click at [1520, 37] on icon at bounding box center [1524, 36] width 18 height 18
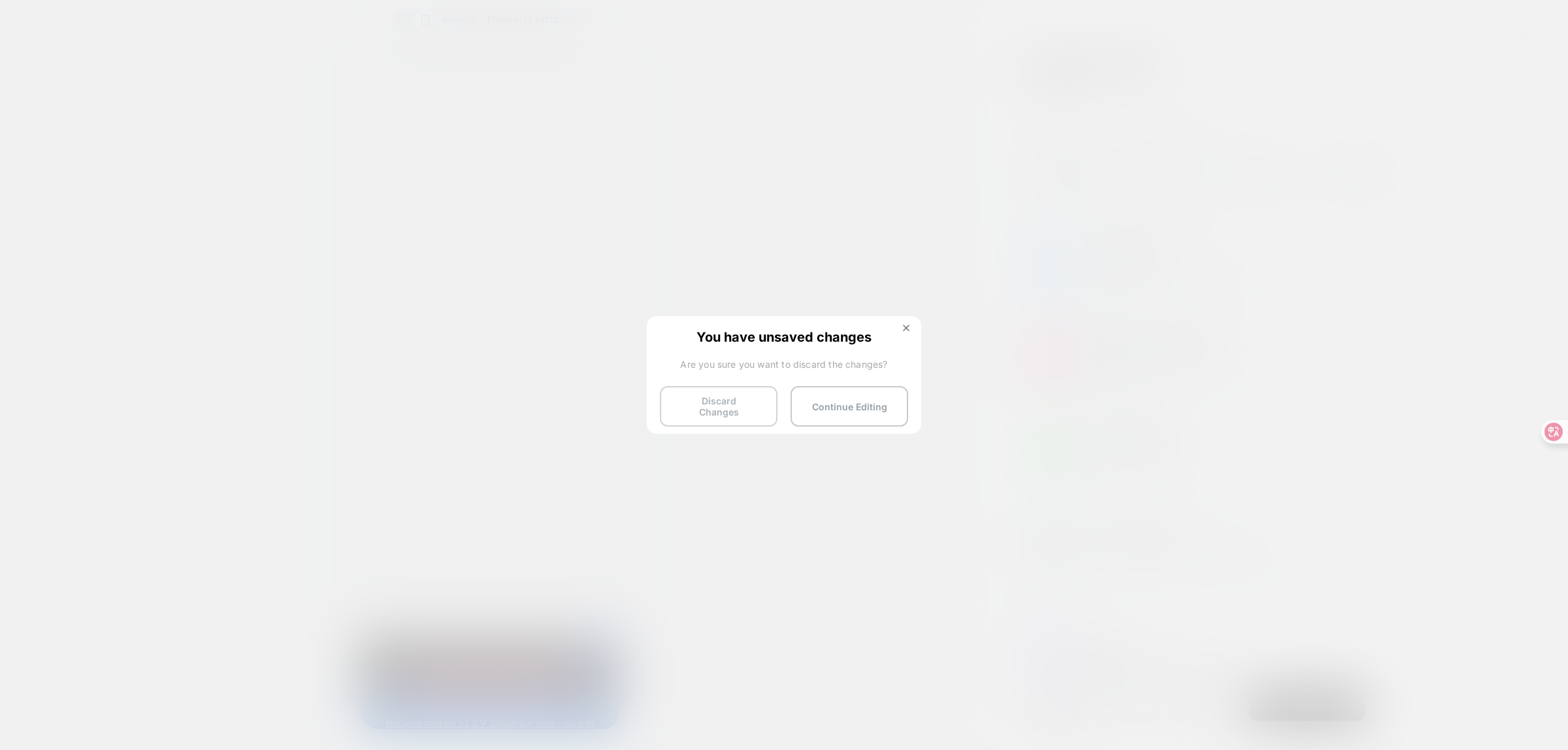
drag, startPoint x: 732, startPoint y: 409, endPoint x: 740, endPoint y: 367, distance: 42.8
click at [732, 403] on button "Discard Changes" at bounding box center [719, 406] width 118 height 41
